Goal: Task Accomplishment & Management: Use online tool/utility

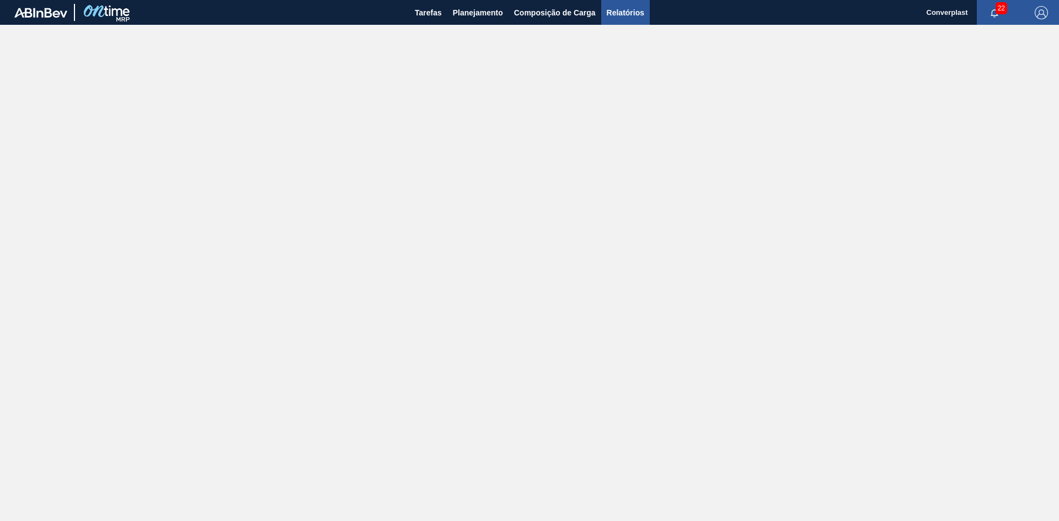
click at [625, 12] on span "Relatórios" at bounding box center [626, 12] width 38 height 13
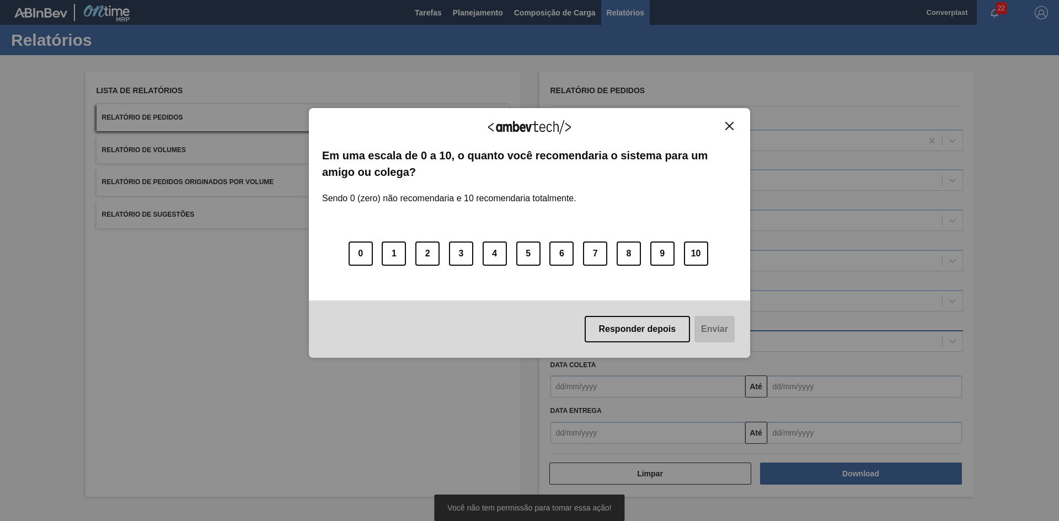
click at [599, 343] on div "Responder depois Enviar" at bounding box center [529, 329] width 441 height 57
click at [732, 132] on div "Agradecemos seu feedback!" at bounding box center [529, 134] width 415 height 26
click at [726, 127] on img "Close" at bounding box center [729, 126] width 8 height 8
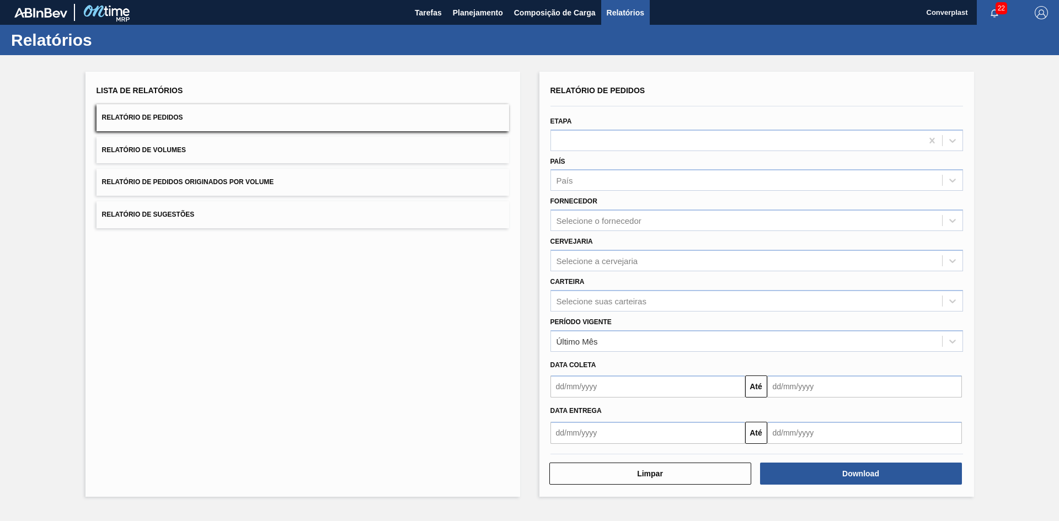
click at [634, 328] on div "Período Vigente Último Mês" at bounding box center [756, 333] width 413 height 38
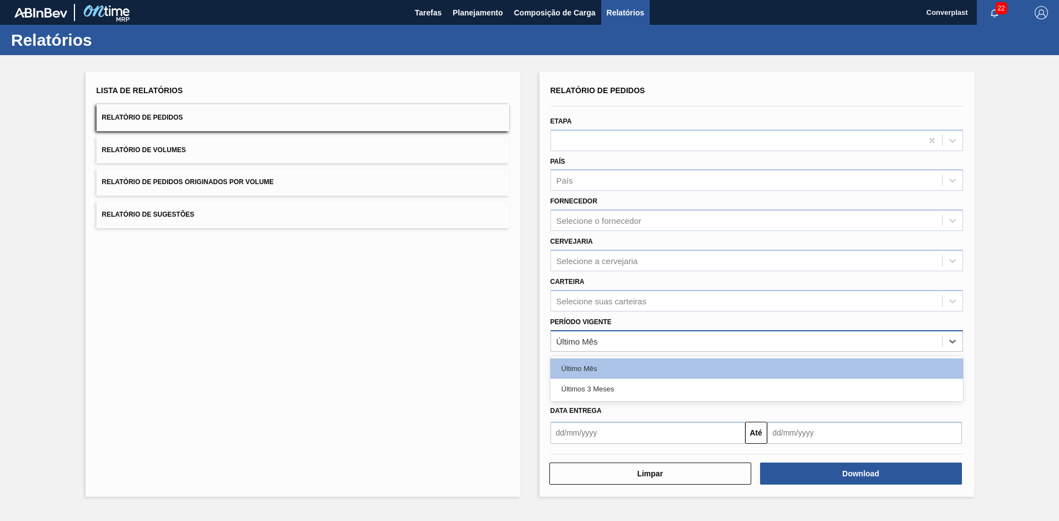
click at [633, 338] on div "Último Mês" at bounding box center [746, 341] width 391 height 16
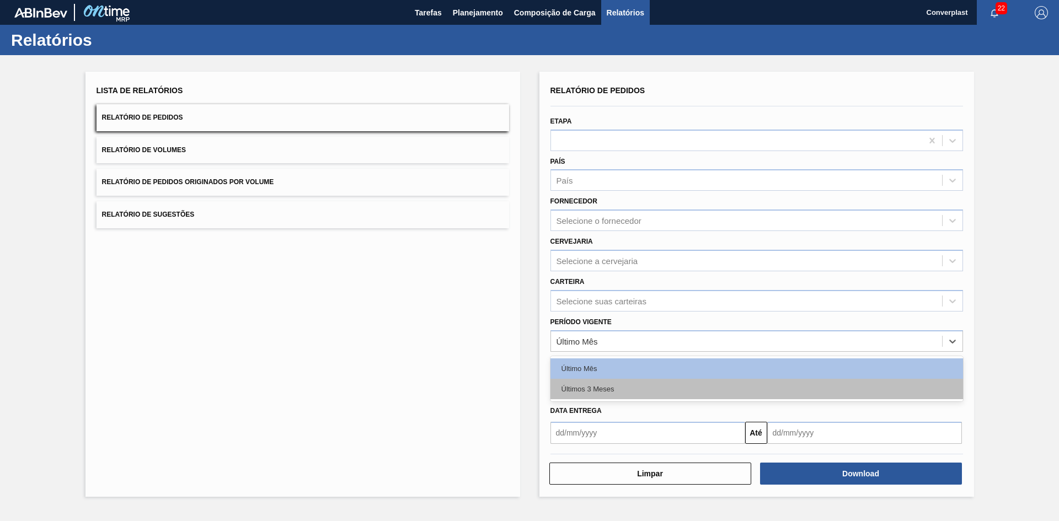
click at [629, 384] on div "Últimos 3 Meses" at bounding box center [756, 389] width 413 height 20
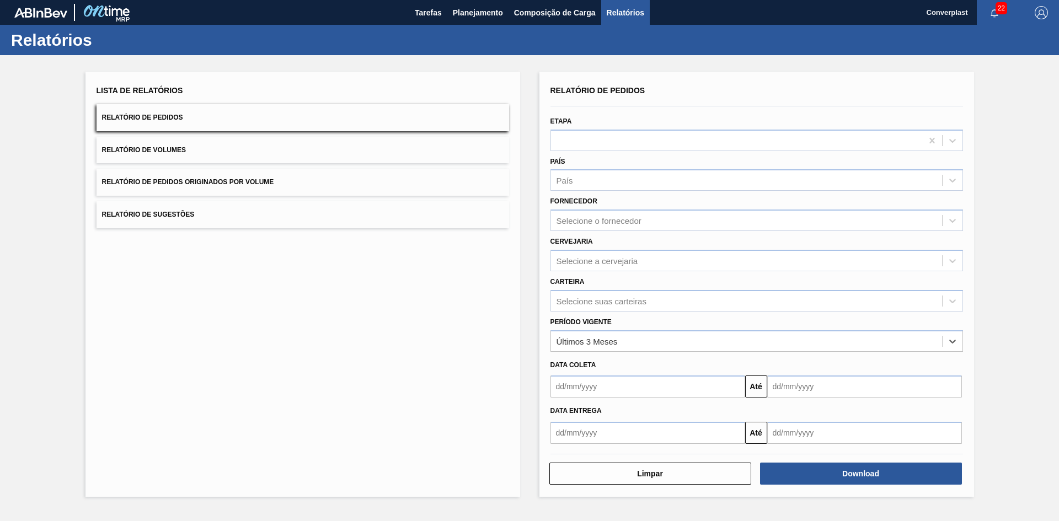
click at [629, 384] on input "text" at bounding box center [647, 387] width 195 height 22
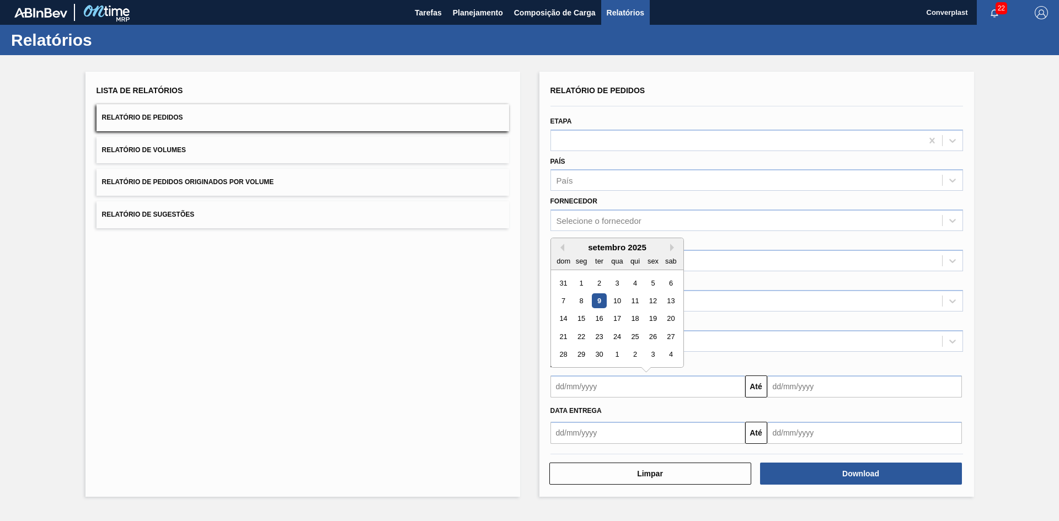
click at [568, 253] on div "dom seg ter qua qui sex sab" at bounding box center [617, 261] width 132 height 18
click at [563, 250] on button "Previous Month" at bounding box center [561, 248] width 8 height 8
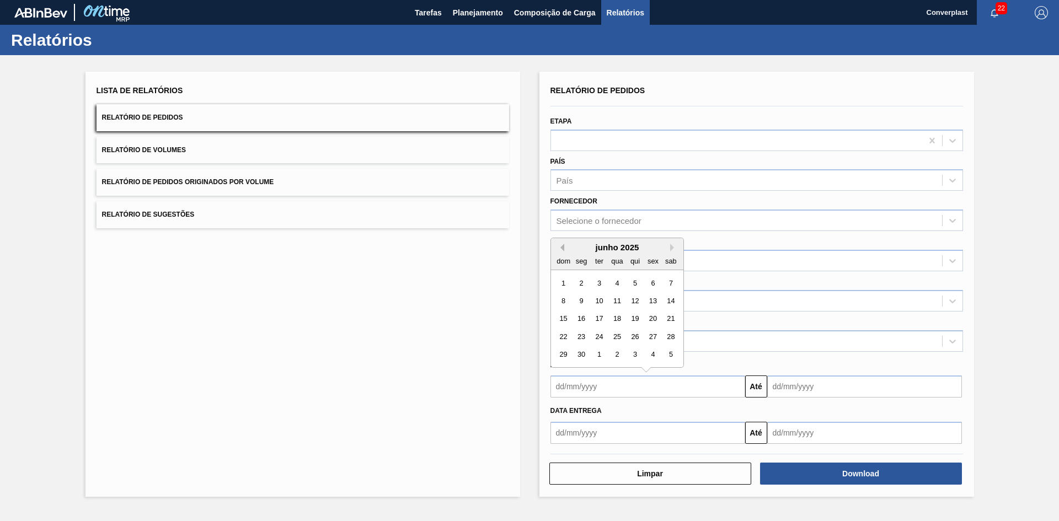
click at [563, 250] on button "Previous Month" at bounding box center [561, 248] width 8 height 8
click at [600, 283] on div "1" at bounding box center [598, 283] width 15 height 15
type input "[DATE]"
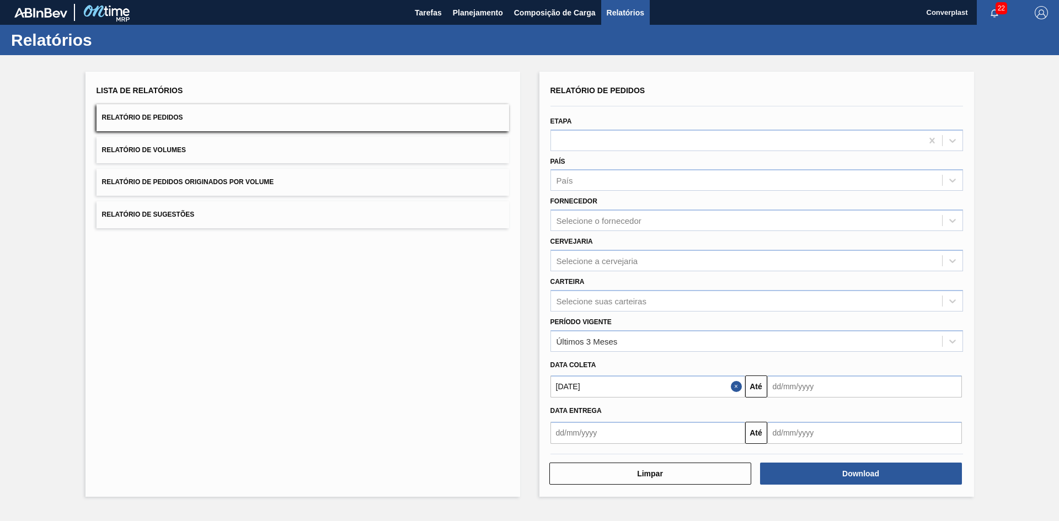
click at [851, 398] on input "text" at bounding box center [864, 387] width 195 height 22
click at [887, 245] on button "Next Month" at bounding box center [891, 248] width 8 height 8
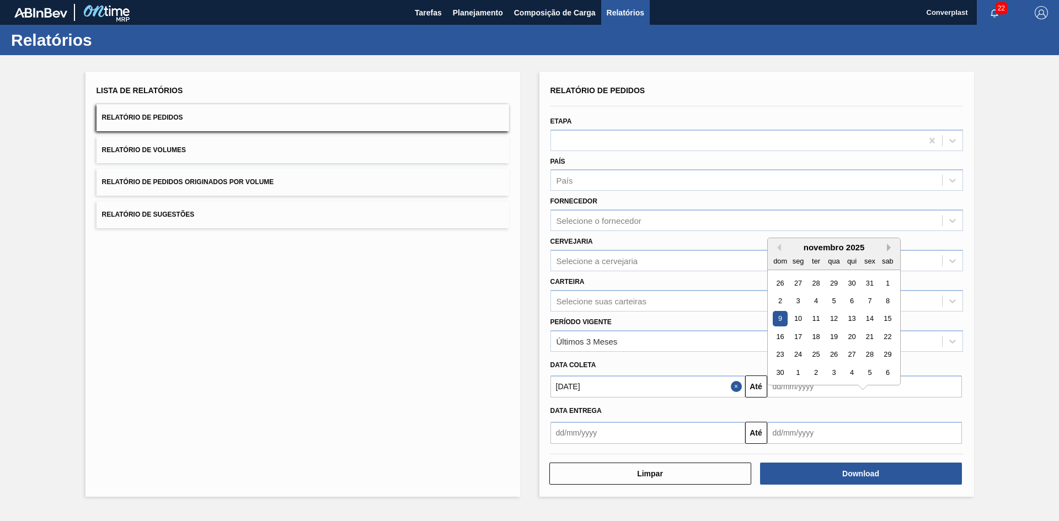
click at [887, 245] on button "Next Month" at bounding box center [891, 248] width 8 height 8
click at [885, 337] on div "28" at bounding box center [887, 336] width 15 height 15
type input "[DATE]"
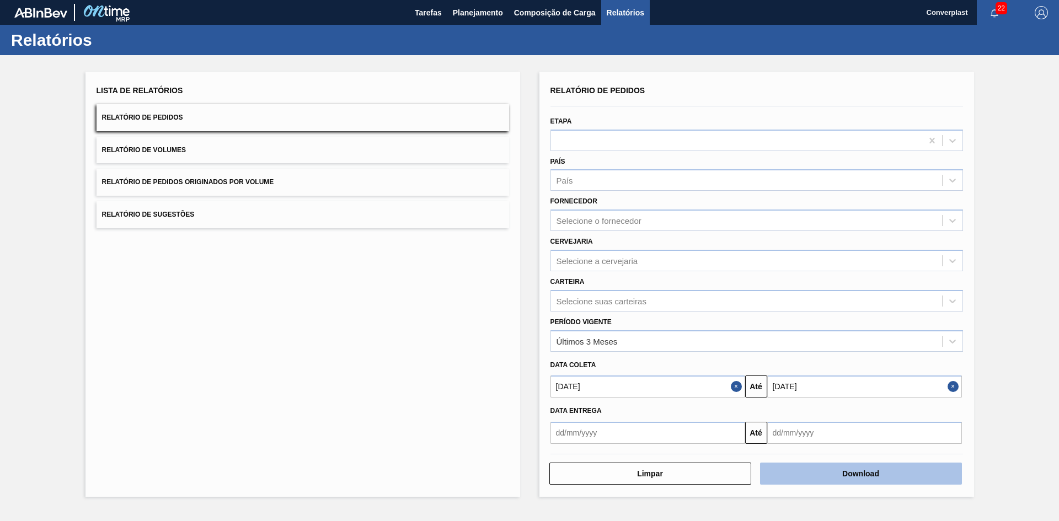
click at [841, 479] on button "Download" at bounding box center [861, 474] width 202 height 22
